Goal: Task Accomplishment & Management: Complete application form

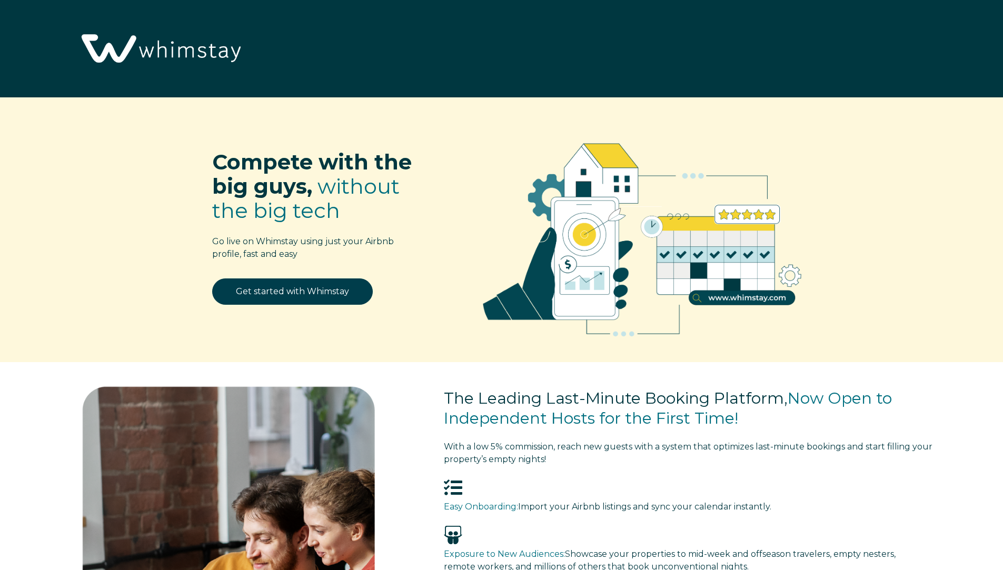
select select "US"
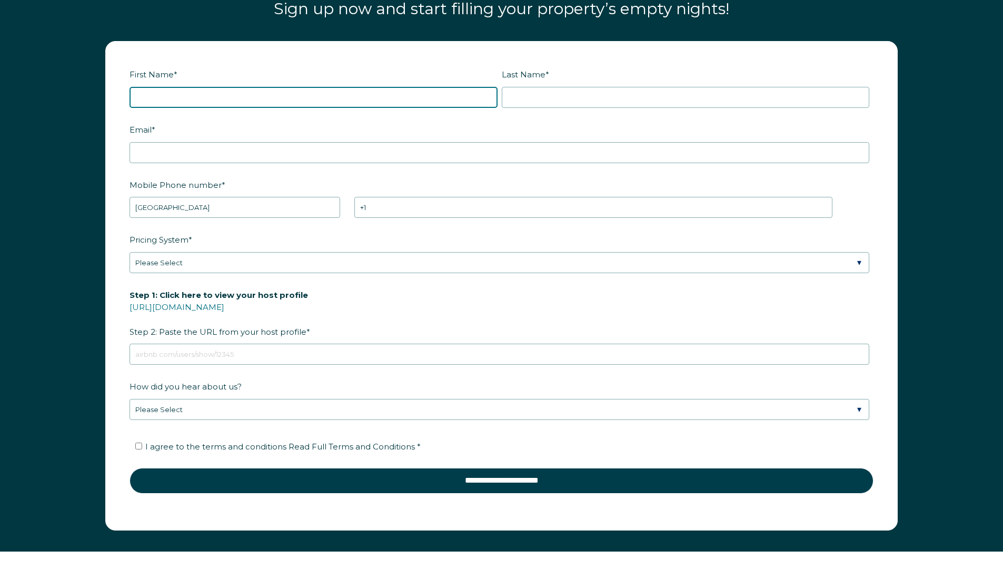
click at [255, 101] on input "First Name *" at bounding box center [314, 97] width 368 height 21
type input "[PERSON_NAME]"
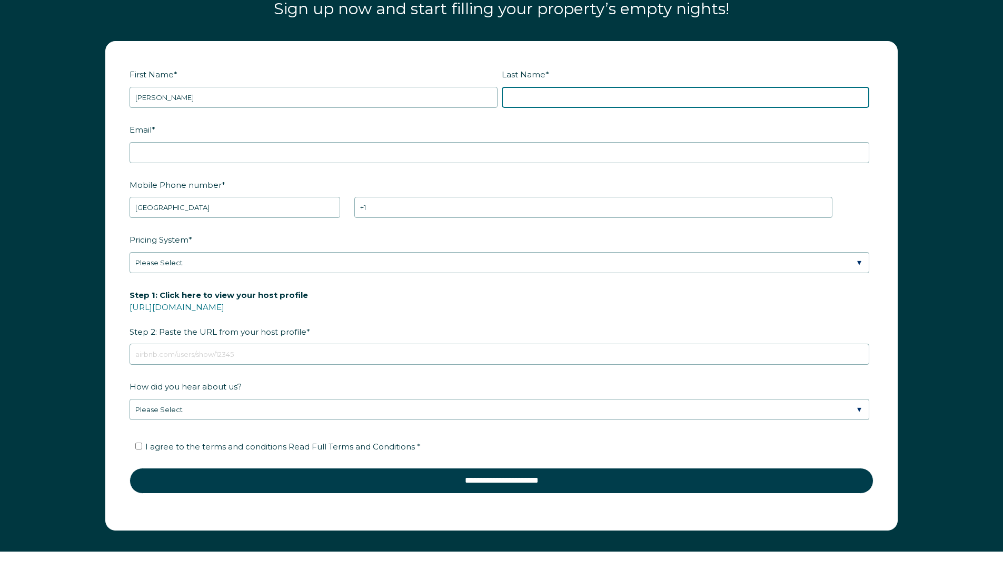
type input "[PERSON_NAME]"
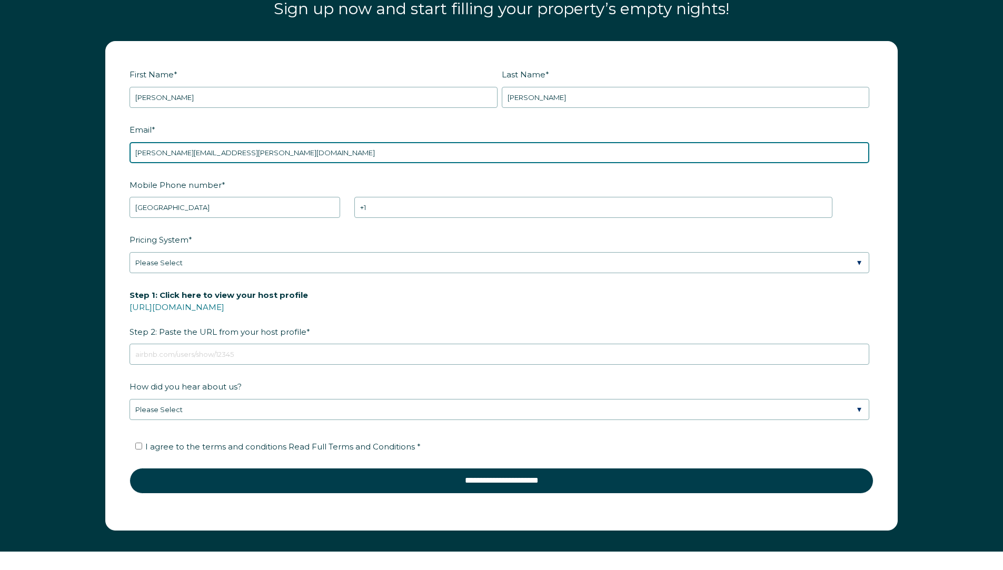
drag, startPoint x: 236, startPoint y: 151, endPoint x: 156, endPoint y: 158, distance: 79.8
click at [156, 158] on input "[PERSON_NAME][EMAIL_ADDRESS][PERSON_NAME][DOMAIN_NAME]" at bounding box center [500, 152] width 740 height 21
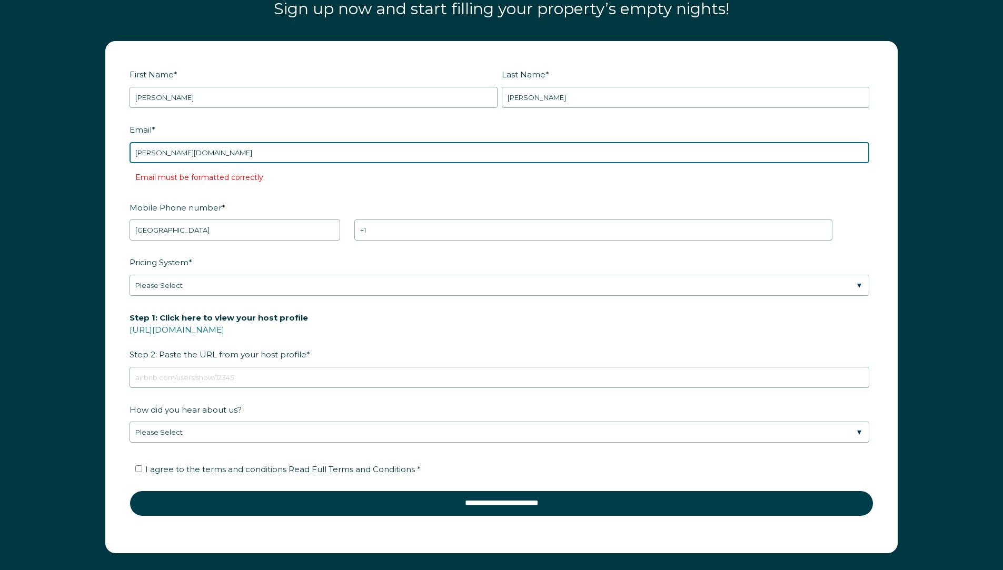
click at [154, 155] on input "[PERSON_NAME][DOMAIN_NAME]" at bounding box center [500, 152] width 740 height 21
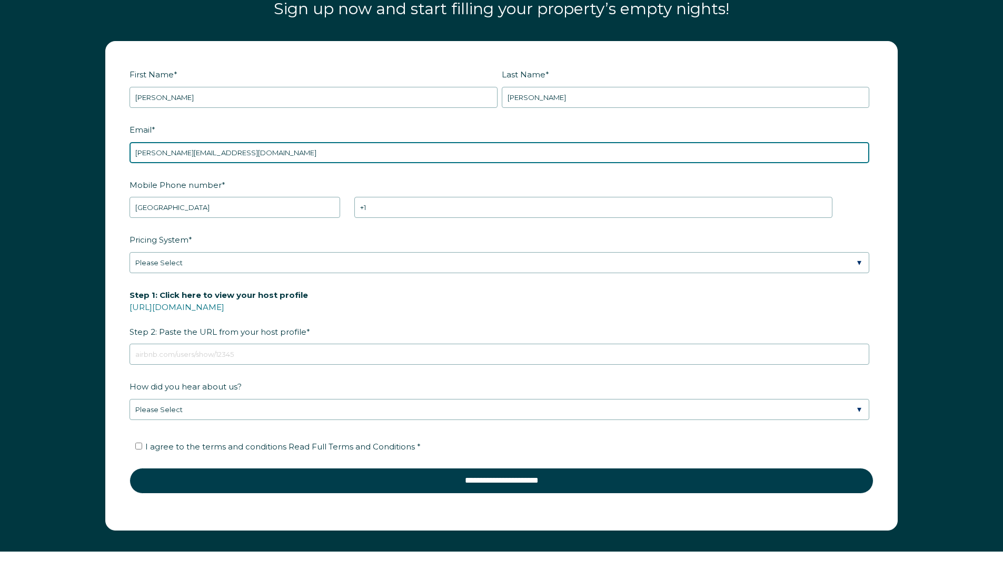
type input "[PERSON_NAME][EMAIL_ADDRESS][DOMAIN_NAME]"
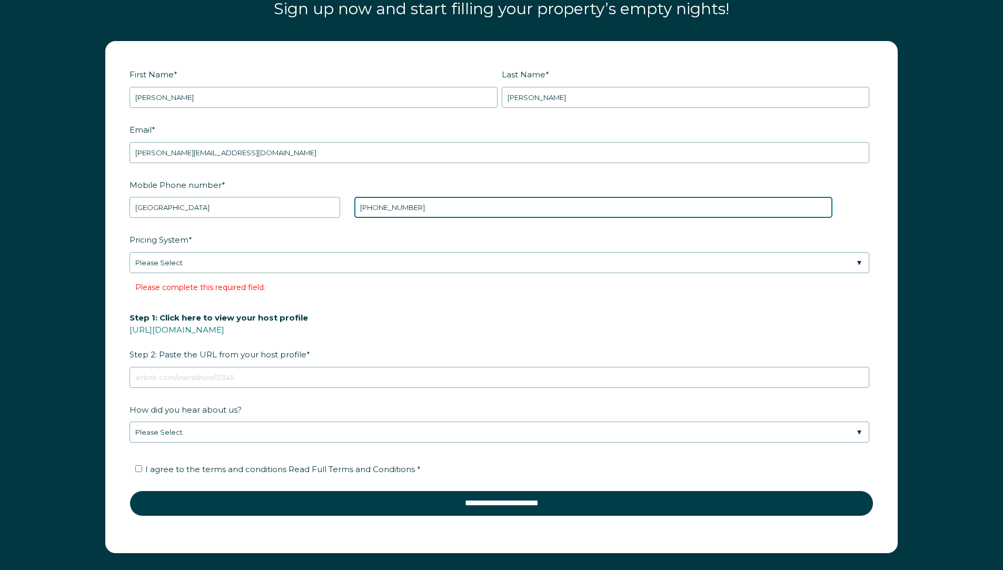
type input "[PHONE_NUMBER]"
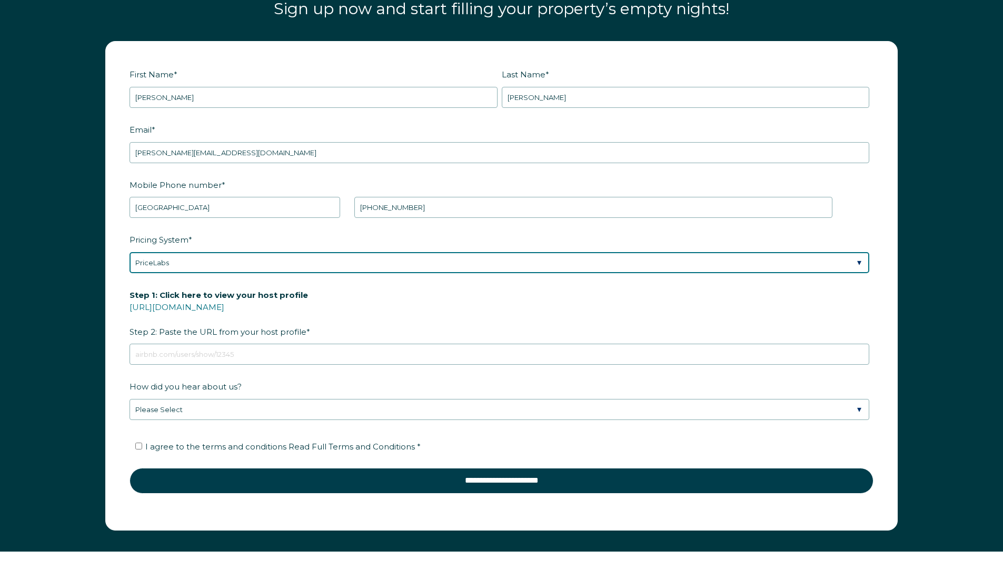
select select "Wheelhouse"
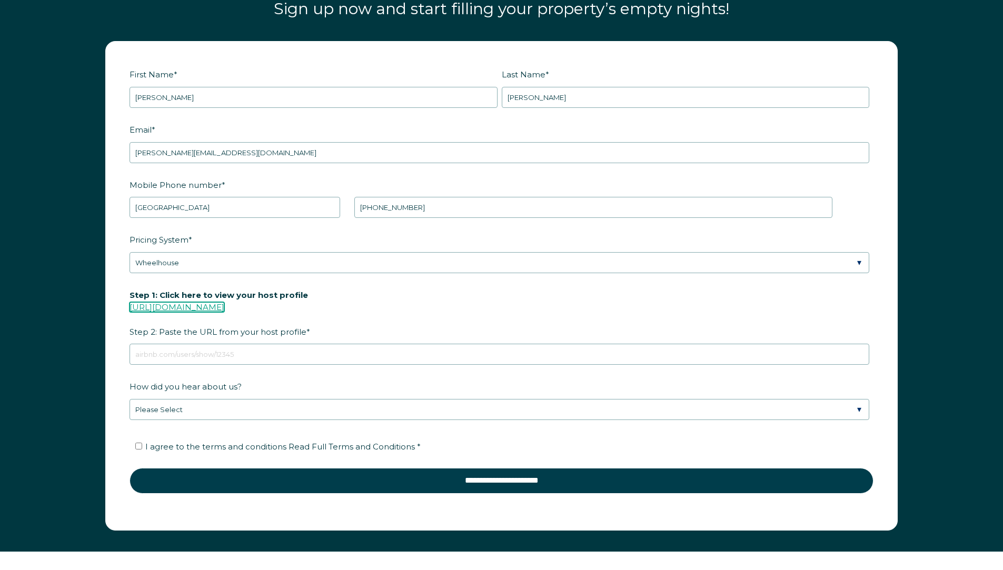
click at [224, 309] on link "[URL][DOMAIN_NAME]" at bounding box center [177, 307] width 95 height 10
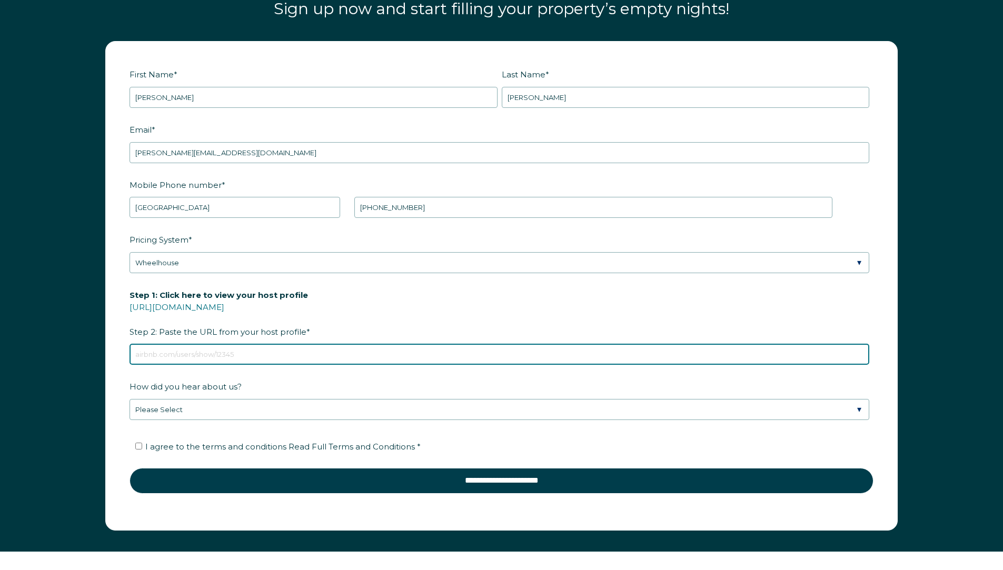
click at [225, 355] on input "Step 1: Click here to view your host profile [URL][DOMAIN_NAME] Step 2: Paste t…" at bounding box center [500, 354] width 740 height 21
paste input "[URL][DOMAIN_NAME]"
type input "[URL][DOMAIN_NAME]"
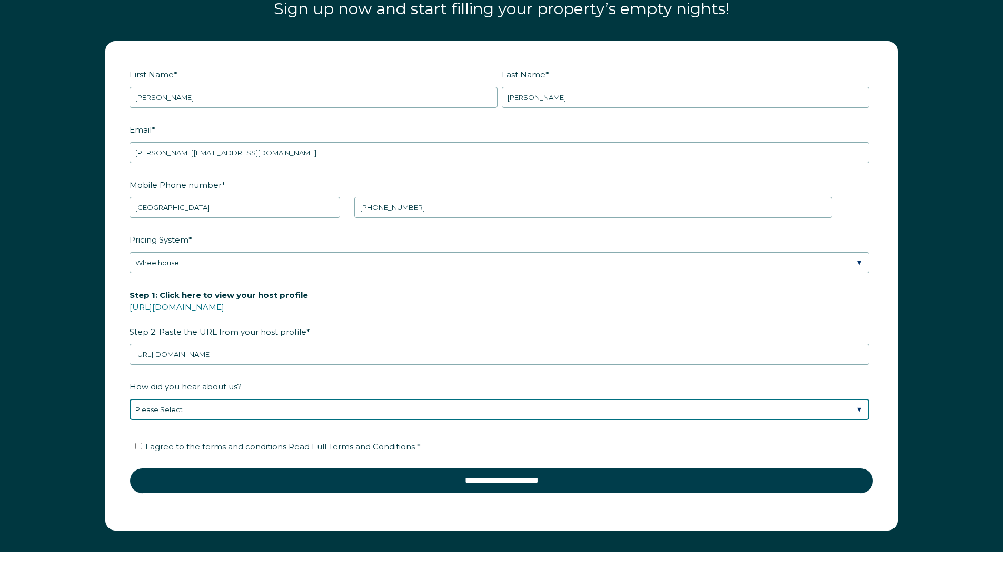
click at [215, 414] on select "Please Select Discovered Whimstay at an event or conference Found Whimstay thro…" at bounding box center [500, 409] width 740 height 21
select select "Other"
click at [130, 399] on select "Please Select Discovered Whimstay at an event or conference Found Whimstay thro…" at bounding box center [500, 409] width 740 height 21
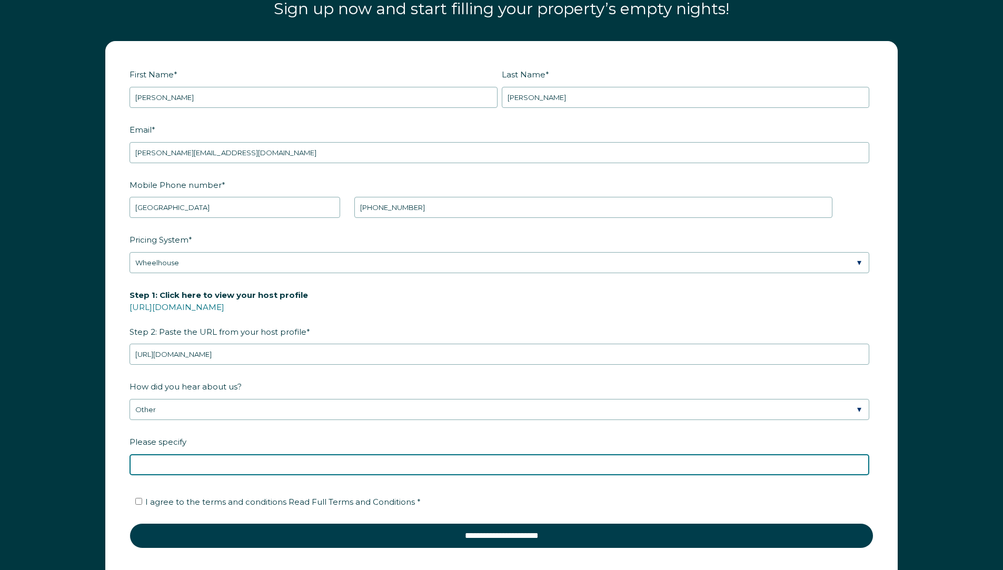
click at [265, 468] on input "Please specify" at bounding box center [500, 464] width 740 height 21
type input "PMS"
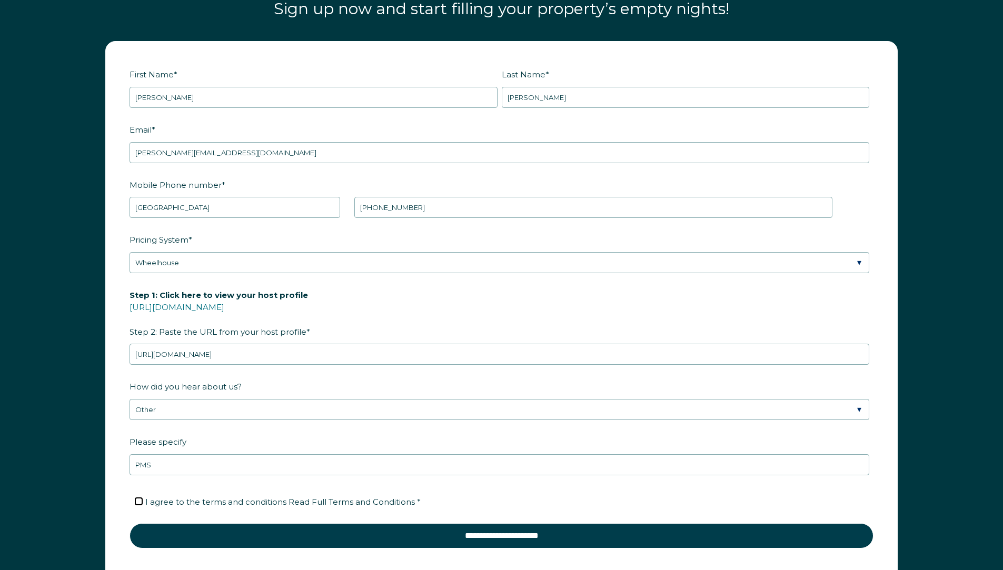
click at [137, 504] on input "I agree to the terms and conditions Read Full Terms and Conditions *" at bounding box center [138, 501] width 7 height 7
checkbox input "true"
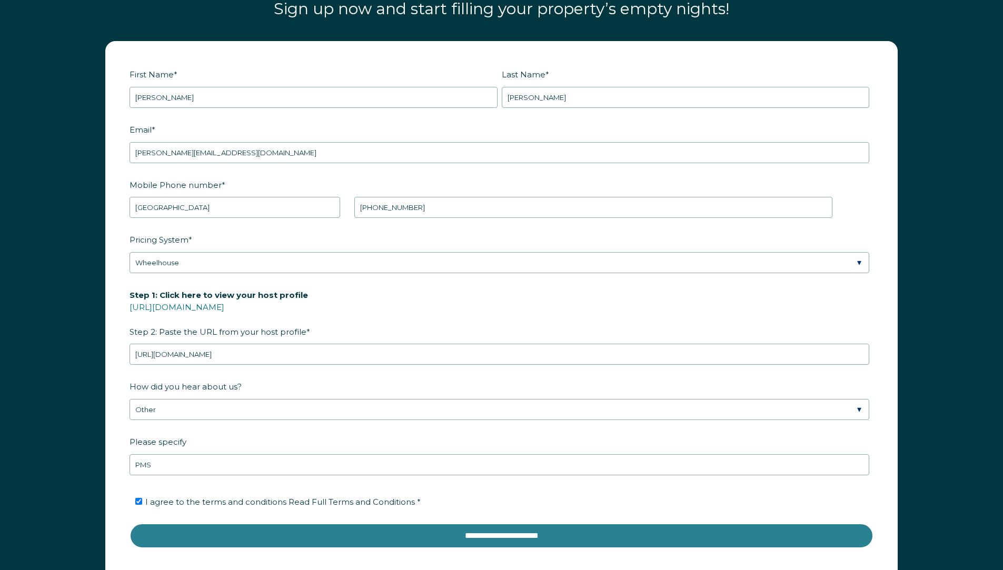
click at [154, 542] on input "**********" at bounding box center [502, 535] width 744 height 25
